Goal: Task Accomplishment & Management: Manage account settings

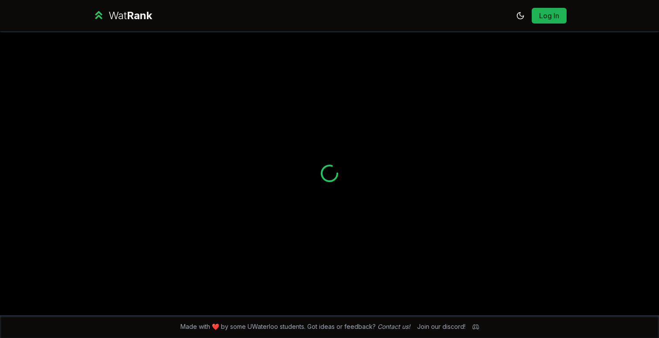
click at [551, 16] on link "Log In" at bounding box center [549, 15] width 21 height 10
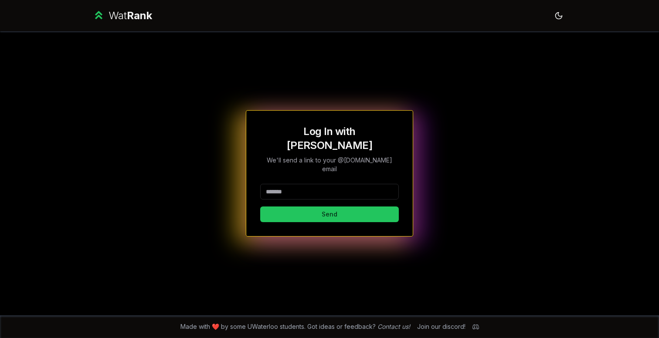
click at [353, 191] on div at bounding box center [329, 193] width 139 height 19
click at [358, 190] on div at bounding box center [329, 193] width 139 height 19
type input "********"
click at [329, 207] on button "Send" at bounding box center [329, 215] width 139 height 16
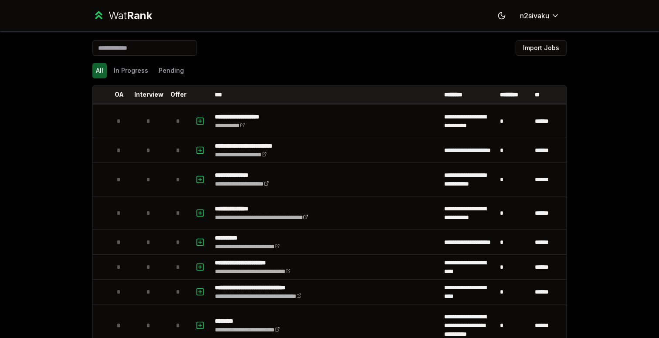
click at [456, 68] on div "All In Progress Pending" at bounding box center [329, 71] width 474 height 16
